Goal: Information Seeking & Learning: Learn about a topic

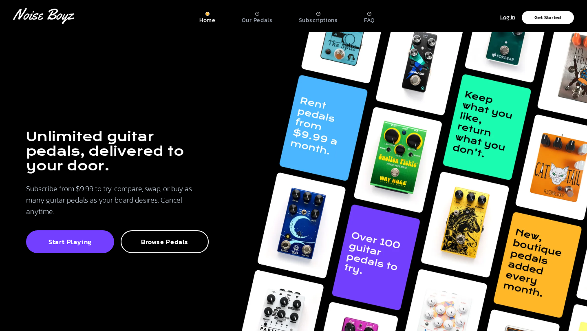
click at [367, 15] on div at bounding box center [369, 14] width 4 height 4
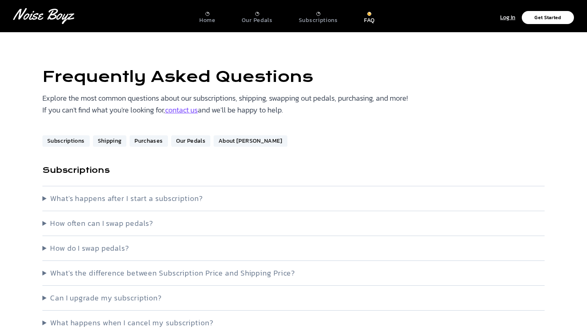
click at [206, 198] on summary "What's happens after I start a subscription?" at bounding box center [293, 198] width 502 height 11
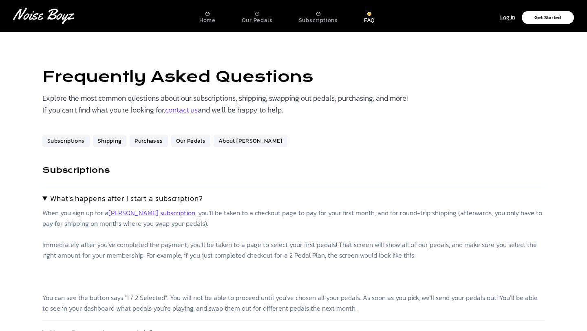
scroll to position [86, 0]
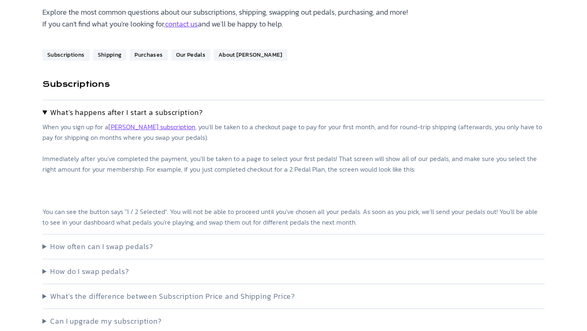
click at [45, 114] on summary "What's happens after I start a subscription?" at bounding box center [293, 112] width 502 height 11
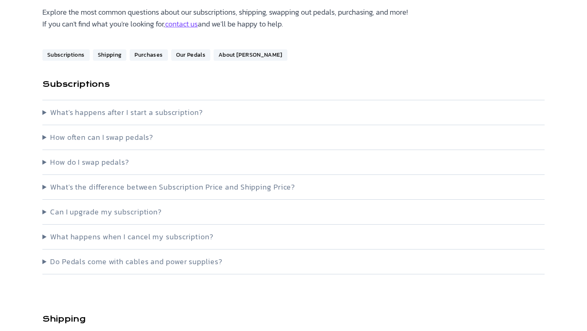
click at [48, 141] on summary "How often can I swap pedals?" at bounding box center [293, 137] width 502 height 11
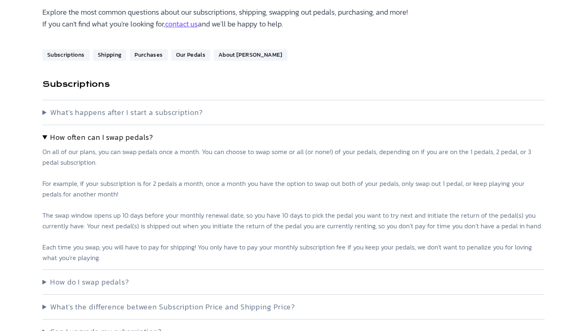
click at [45, 138] on summary "How often can I swap pedals?" at bounding box center [293, 137] width 502 height 11
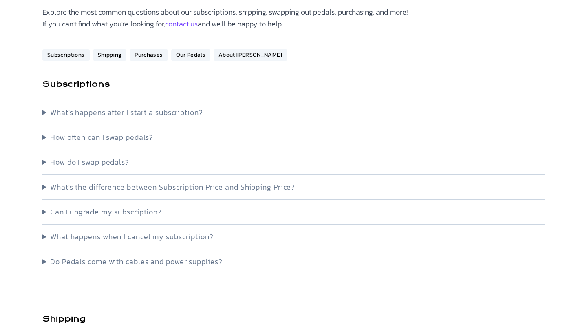
click at [61, 235] on summary "What happens when I cancel my subscription?" at bounding box center [293, 236] width 502 height 11
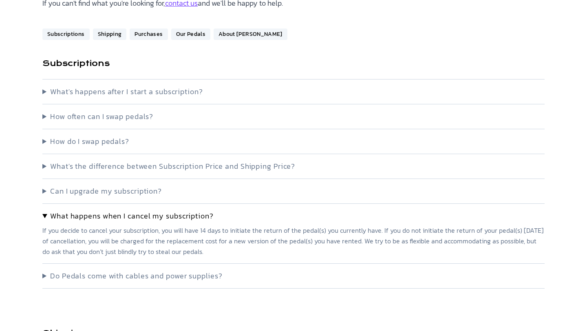
scroll to position [108, 0]
click at [155, 269] on summary "Do Pedals come with cables and power supplies?" at bounding box center [293, 274] width 502 height 11
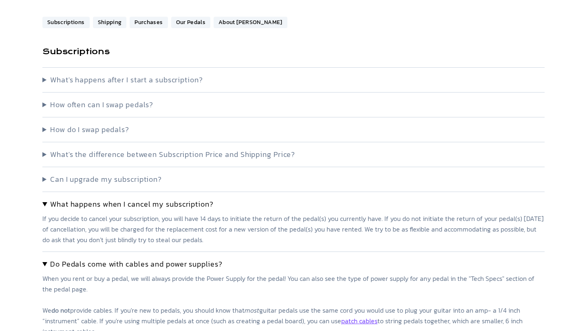
scroll to position [0, 0]
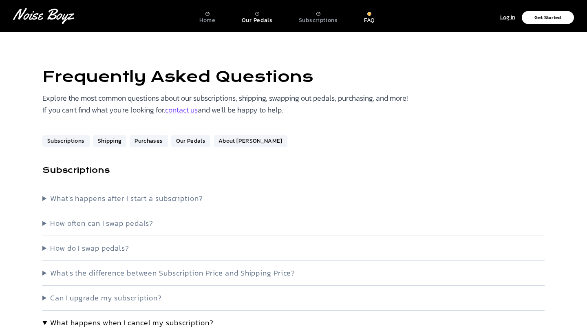
click at [259, 17] on p "Our Pedals" at bounding box center [257, 20] width 31 height 7
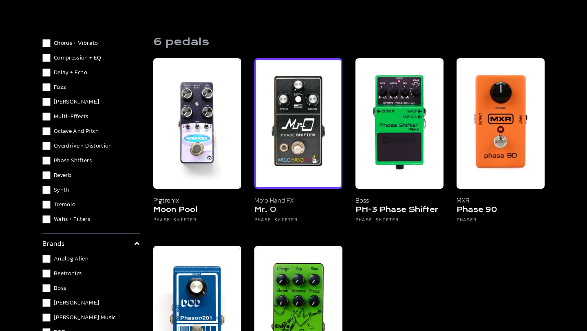
scroll to position [114, 0]
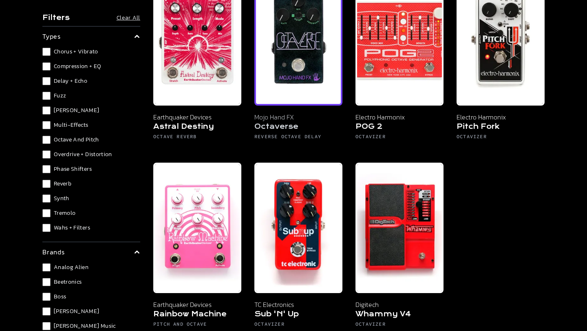
scroll to position [57, 0]
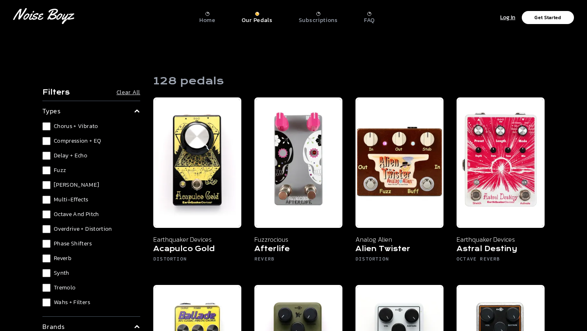
click at [215, 17] on p "Home" at bounding box center [207, 20] width 16 height 7
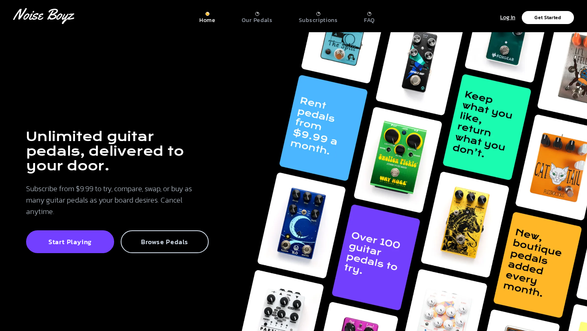
click at [154, 243] on p "Browse Pedals" at bounding box center [165, 242] width 70 height 8
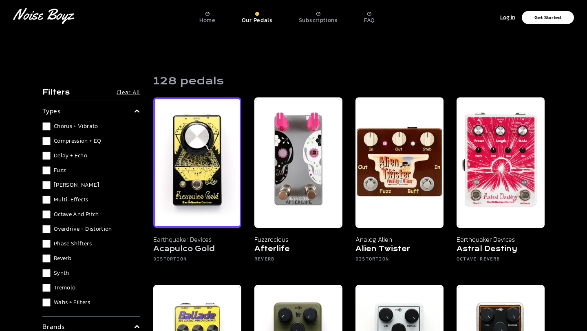
scroll to position [114, 0]
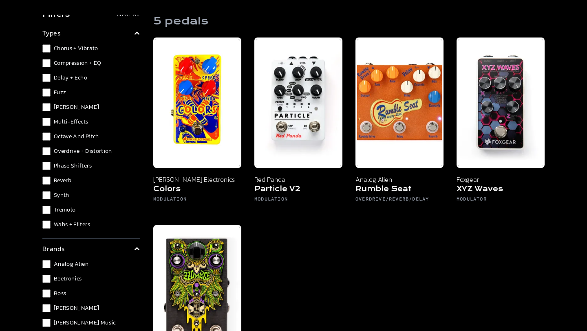
scroll to position [123, 0]
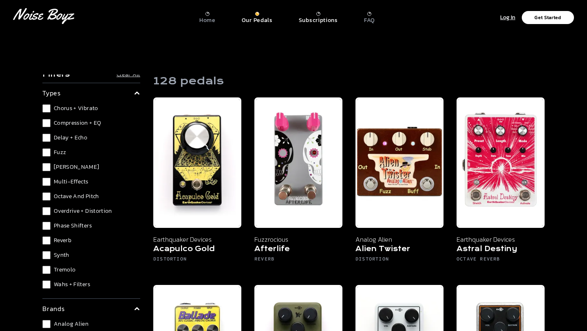
click at [315, 19] on p "Subscriptions" at bounding box center [318, 20] width 39 height 7
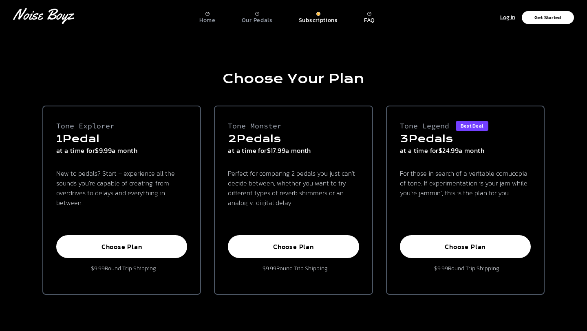
click at [371, 19] on p "FAQ" at bounding box center [369, 20] width 11 height 7
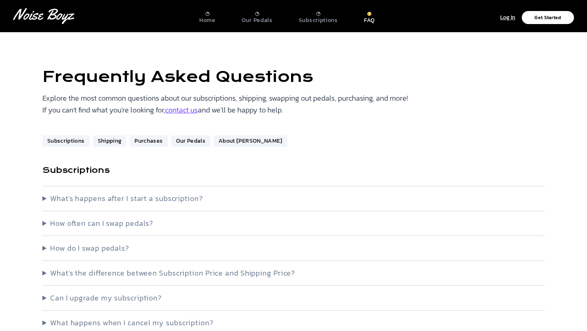
scroll to position [68, 0]
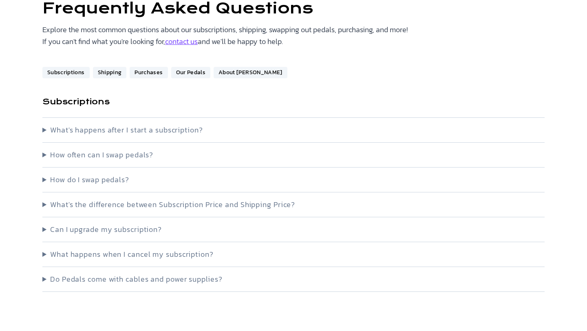
click at [114, 228] on summary "Can I upgrade my subscription?" at bounding box center [293, 229] width 502 height 11
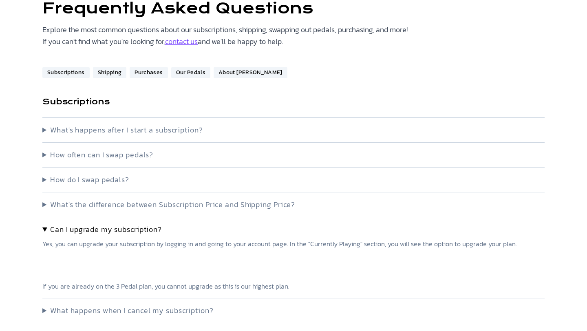
click at [113, 228] on summary "Can I upgrade my subscription?" at bounding box center [293, 229] width 502 height 11
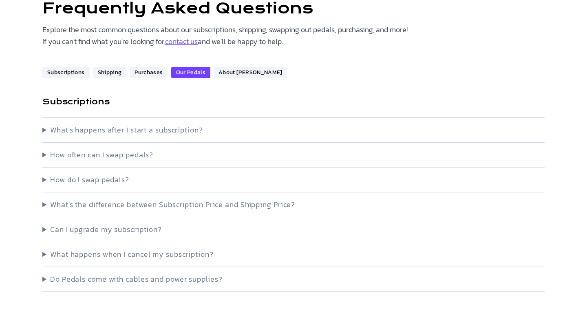
click at [182, 72] on link "Our Pedals" at bounding box center [191, 72] width 40 height 11
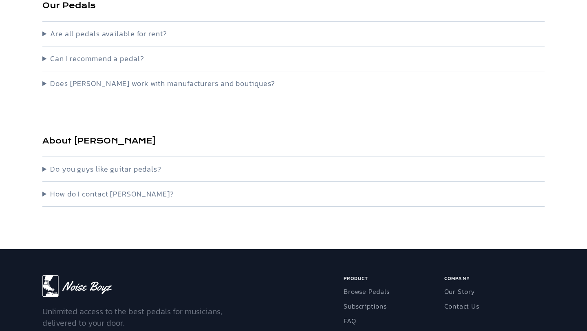
click at [122, 33] on summary "Are all pedals available for rent?" at bounding box center [293, 33] width 502 height 11
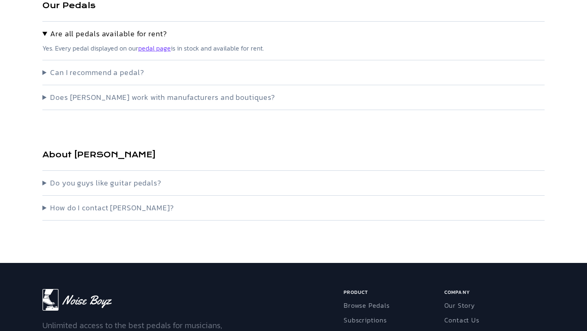
click at [119, 71] on summary "Can I recommend a pedal?" at bounding box center [293, 72] width 502 height 11
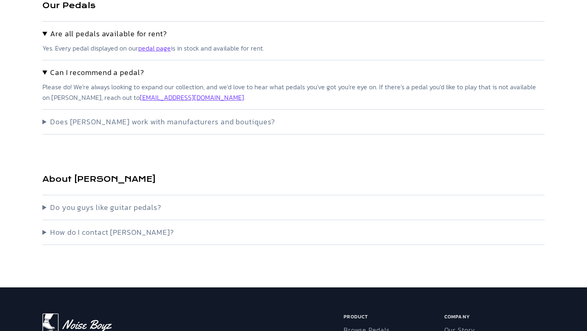
click at [144, 121] on summary "Does Noise Boyz work with manufacturers and boutiques?" at bounding box center [293, 121] width 502 height 11
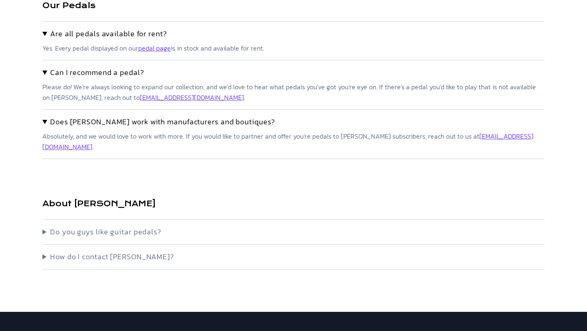
click at [149, 226] on summary "Do you guys like guitar pedals?" at bounding box center [293, 231] width 502 height 11
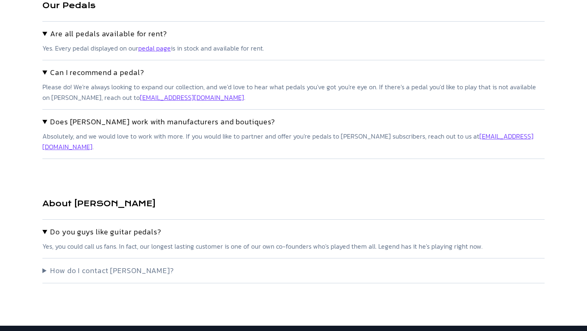
click at [130, 265] on summary "How do I contact Noise Boyz?" at bounding box center [293, 270] width 502 height 11
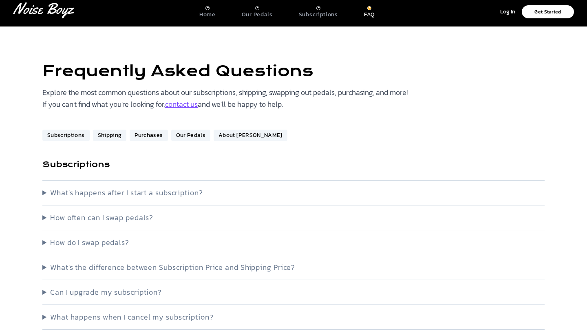
scroll to position [0, 0]
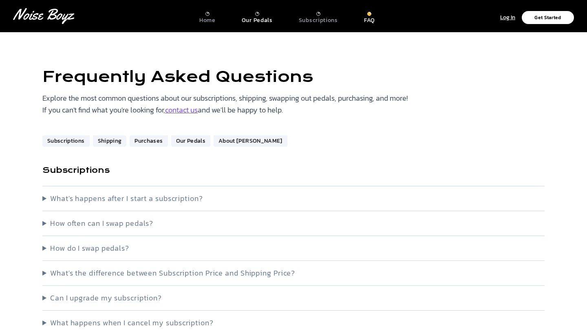
click at [261, 17] on p "Our Pedals" at bounding box center [257, 20] width 31 height 7
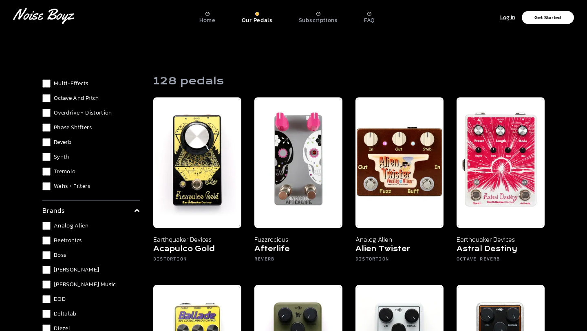
scroll to position [127, 0]
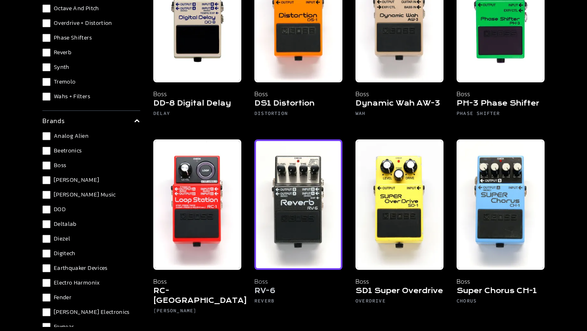
scroll to position [116, 0]
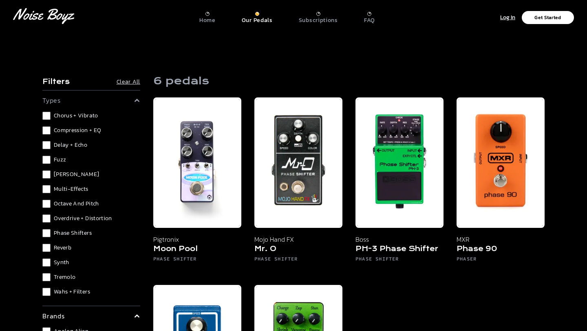
scroll to position [2, 0]
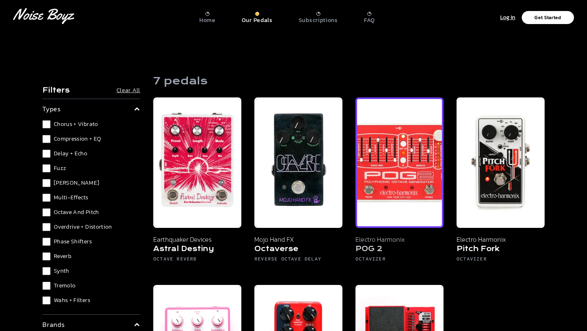
scroll to position [130, 0]
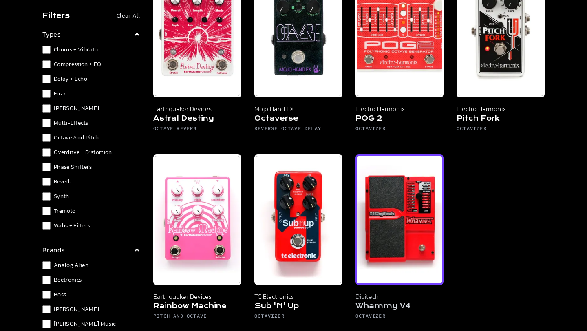
click at [406, 235] on img at bounding box center [399, 219] width 88 height 130
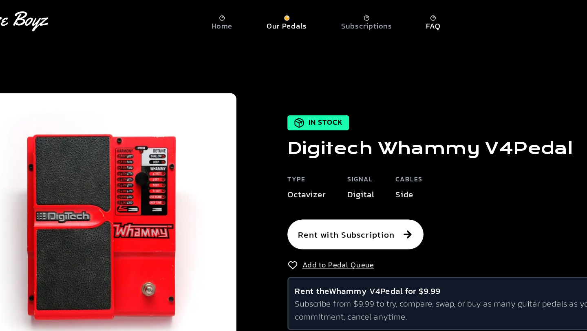
click at [369, 21] on p "FAQ" at bounding box center [369, 20] width 11 height 7
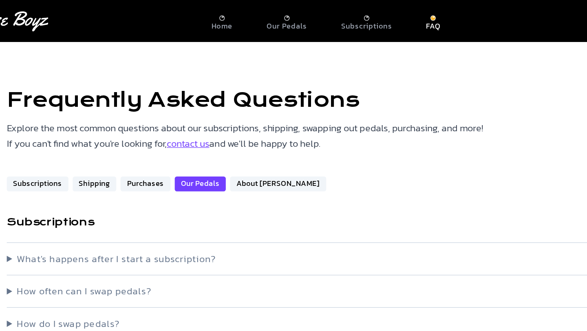
click at [200, 142] on link "Our Pedals" at bounding box center [191, 140] width 40 height 11
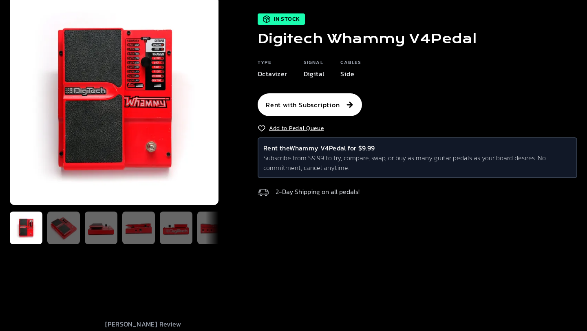
scroll to position [61, 0]
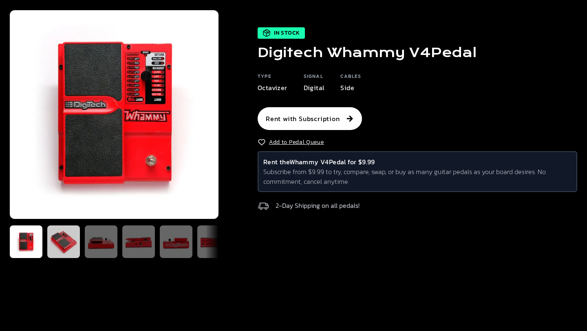
click at [68, 239] on img at bounding box center [64, 242] width 26 height 26
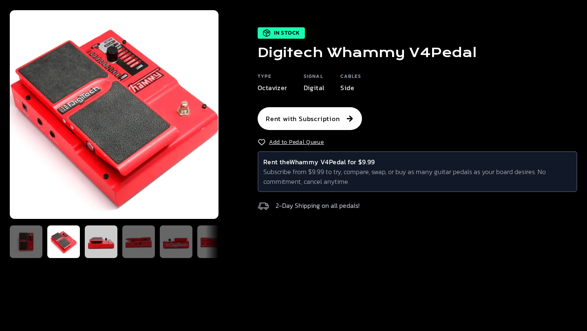
click at [99, 243] on img at bounding box center [101, 242] width 26 height 26
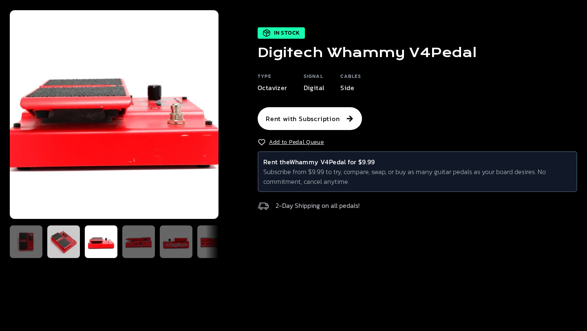
click at [66, 238] on img at bounding box center [64, 242] width 26 height 26
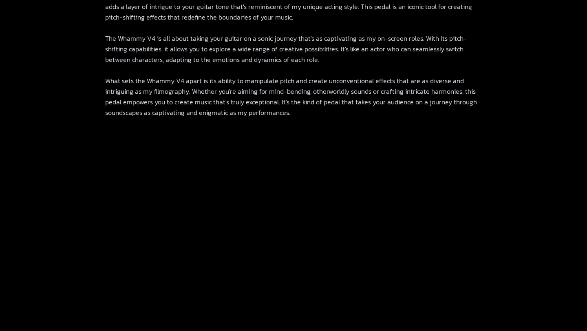
scroll to position [568, 0]
